Goal: Navigation & Orientation: Find specific page/section

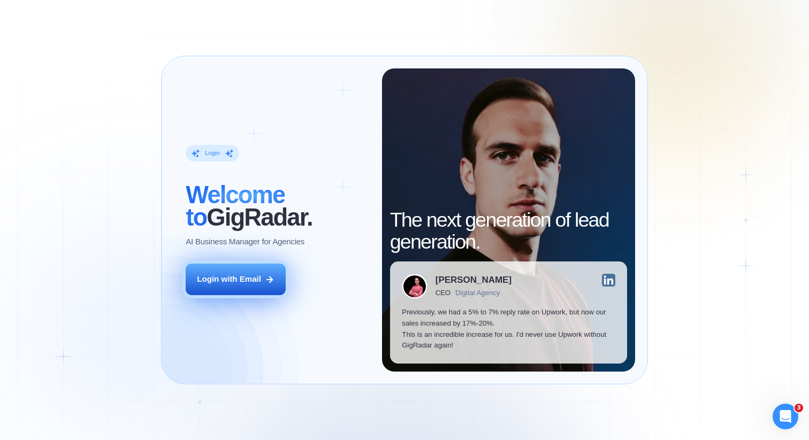
click at [230, 285] on button "Login with Email" at bounding box center [236, 280] width 100 height 32
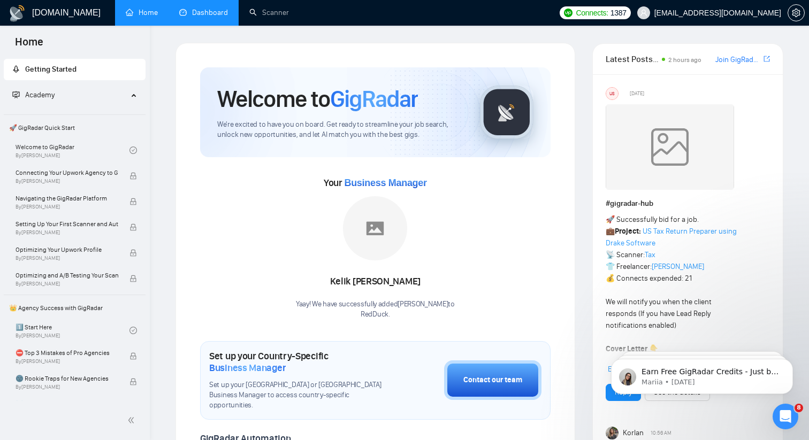
click at [207, 11] on link "Dashboard" at bounding box center [203, 12] width 49 height 9
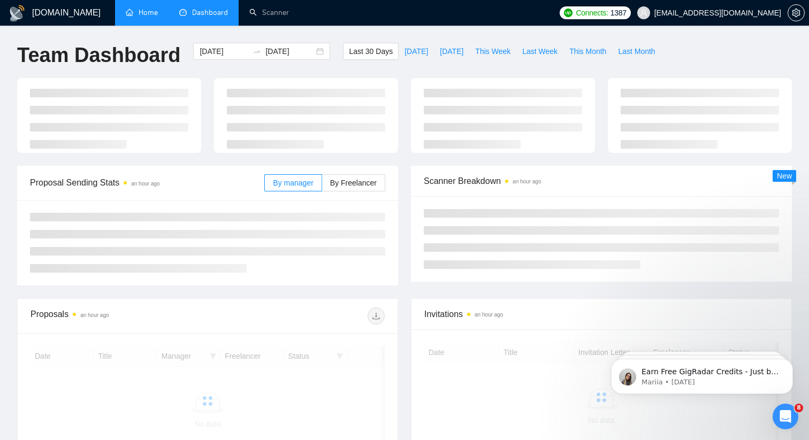
click at [147, 14] on link "Home" at bounding box center [142, 12] width 32 height 9
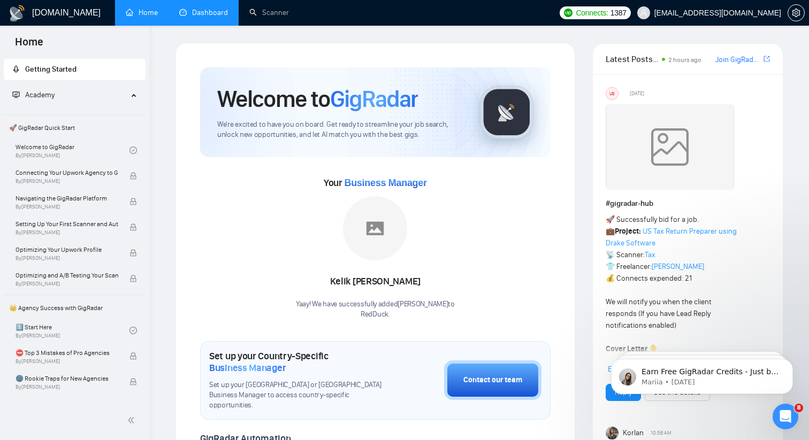
click at [210, 16] on link "Dashboard" at bounding box center [203, 12] width 49 height 9
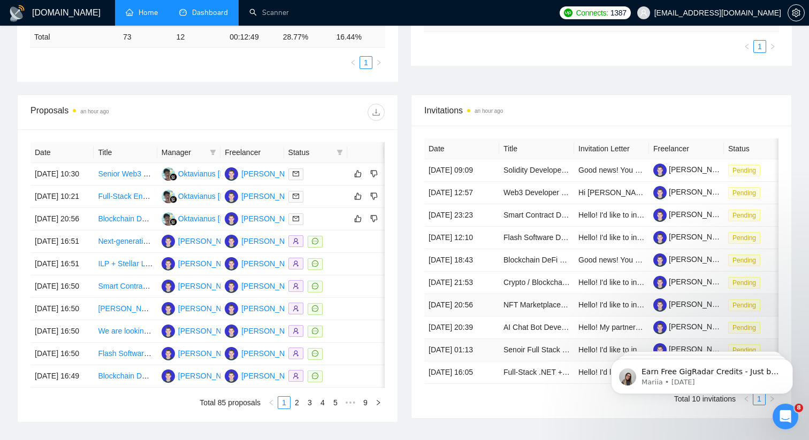
scroll to position [271, 0]
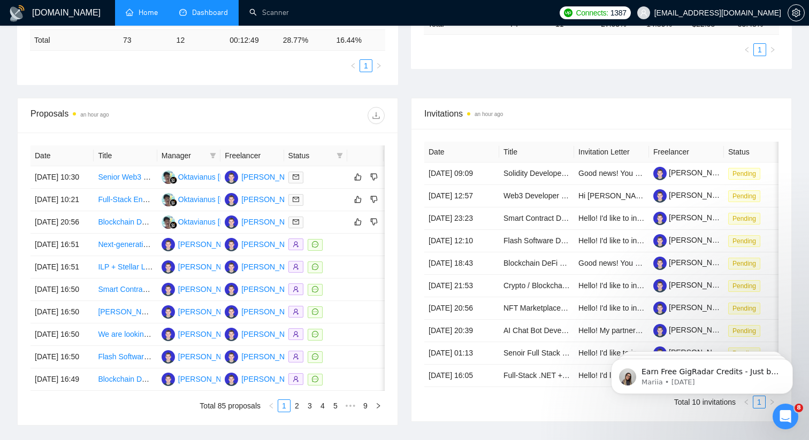
click at [294, 104] on div "Proposals an hour ago" at bounding box center [208, 115] width 354 height 34
